Goal: Information Seeking & Learning: Learn about a topic

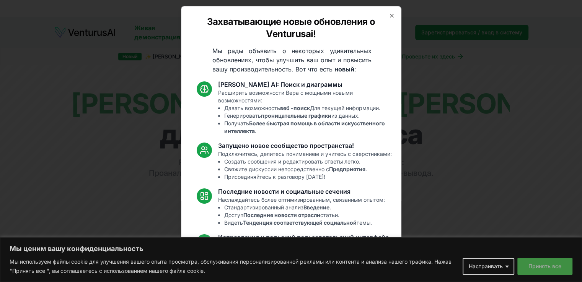
click at [537, 271] on button "Принять все" at bounding box center [544, 266] width 55 height 17
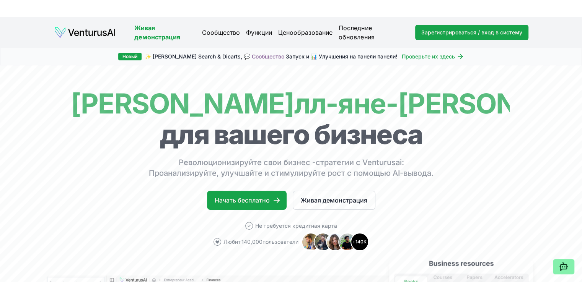
click at [44, 61] on div "Новый ✨ [PERSON_NAME] Search & Dicarts, 💬 Сообщество Запуск и 📊 Улучшения на па…" at bounding box center [291, 57] width 582 height 18
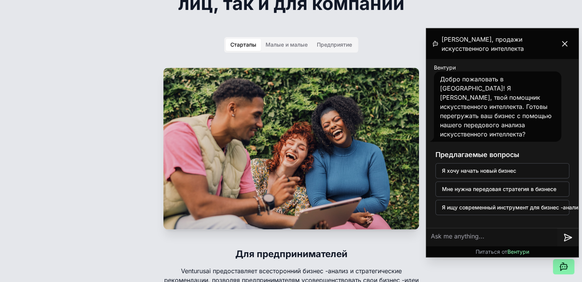
scroll to position [1285, 0]
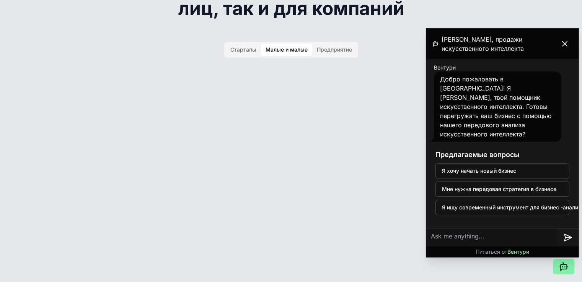
click at [284, 50] on div "Малые и малые" at bounding box center [287, 50] width 42 height 8
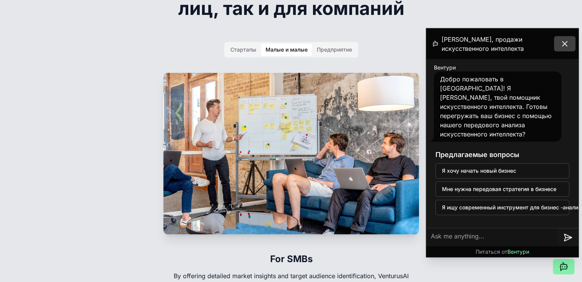
click at [565, 45] on icon at bounding box center [564, 43] width 9 height 9
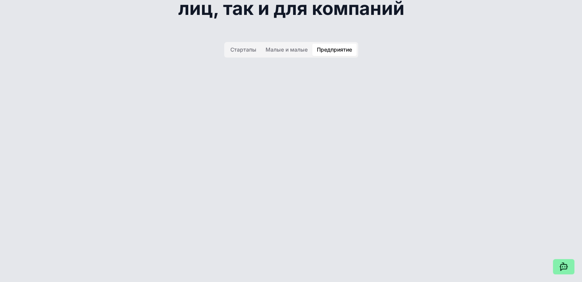
click at [342, 44] on button "Предприятие" at bounding box center [334, 50] width 44 height 12
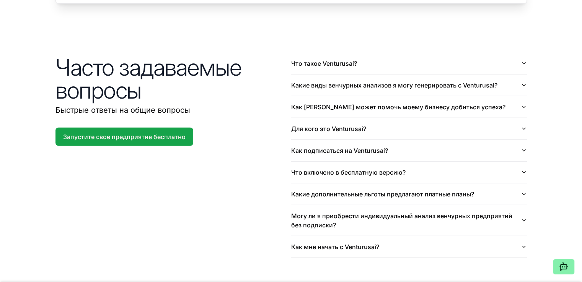
scroll to position [1933, 0]
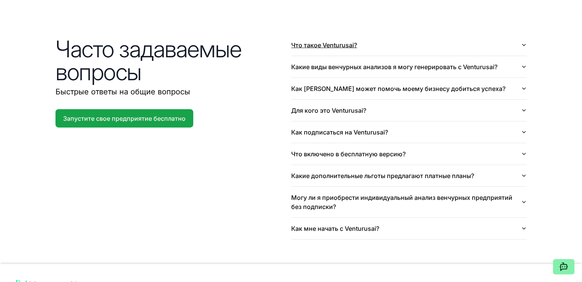
click at [520, 45] on button "Что такое Venturusai?" at bounding box center [409, 44] width 236 height 21
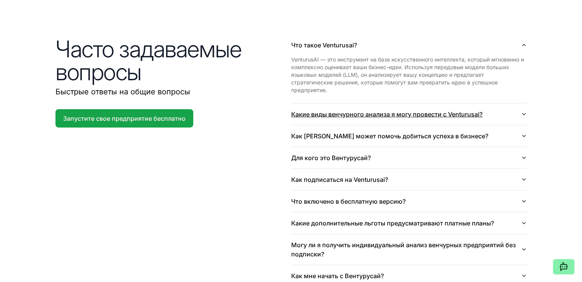
click at [523, 111] on icon "button" at bounding box center [524, 114] width 6 height 6
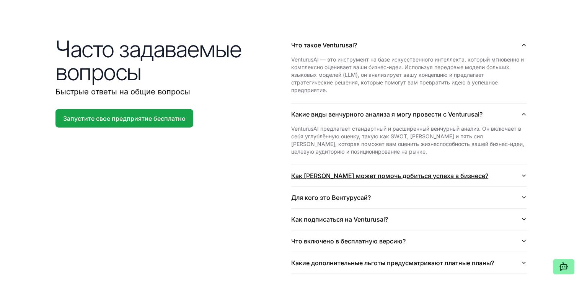
click at [525, 173] on icon "button" at bounding box center [524, 176] width 6 height 6
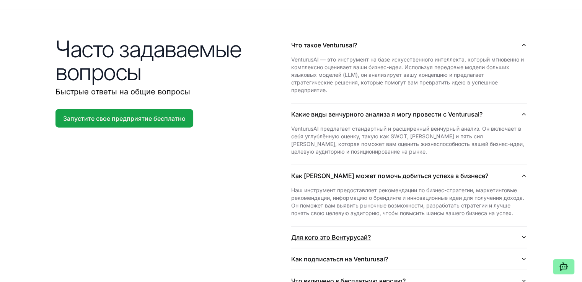
click at [523, 235] on icon "button" at bounding box center [524, 238] width 6 height 6
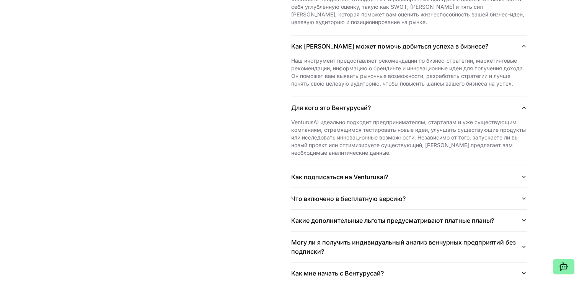
scroll to position [2065, 0]
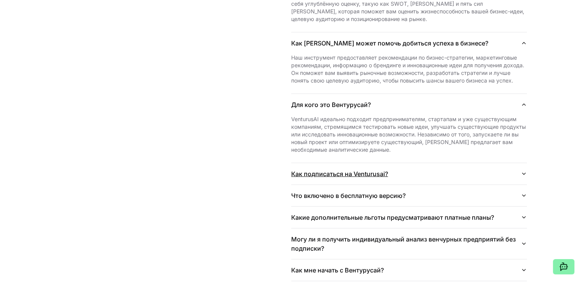
click at [525, 169] on button "Как подписаться на Venturusai?" at bounding box center [409, 173] width 236 height 21
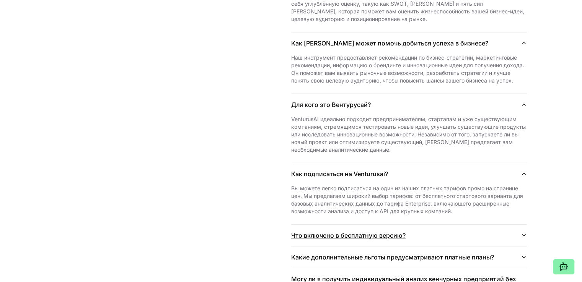
click at [524, 235] on icon "button" at bounding box center [523, 236] width 3 height 2
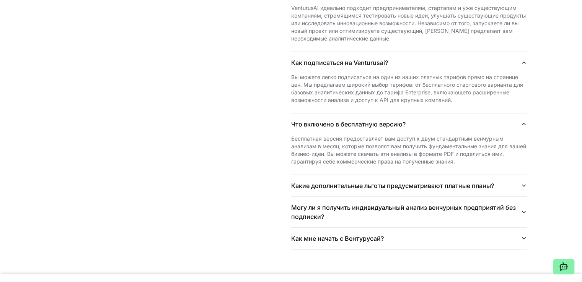
scroll to position [2200, 0]
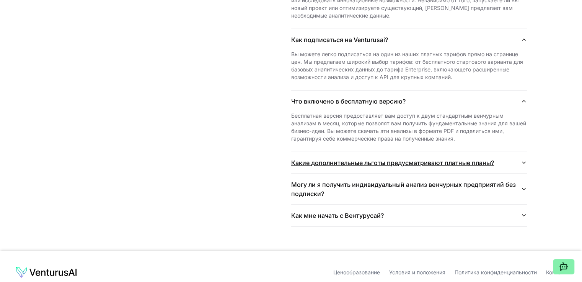
click at [522, 160] on icon "button" at bounding box center [524, 163] width 6 height 6
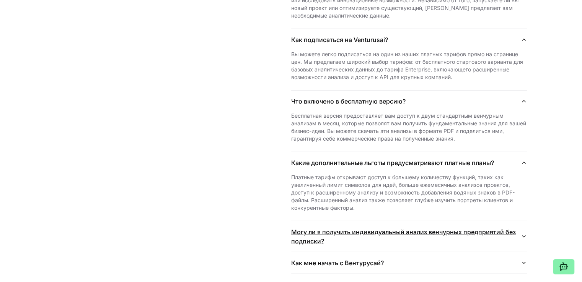
click at [521, 234] on icon "button" at bounding box center [524, 237] width 6 height 6
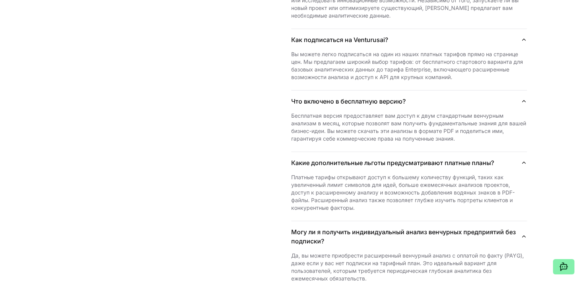
scroll to position [2323, 0]
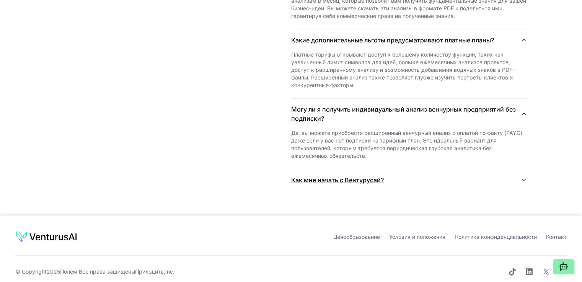
click at [524, 177] on icon "button" at bounding box center [524, 180] width 6 height 6
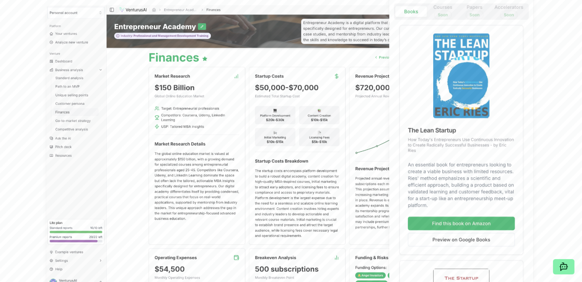
scroll to position [83, 0]
